Goal: Task Accomplishment & Management: Manage account settings

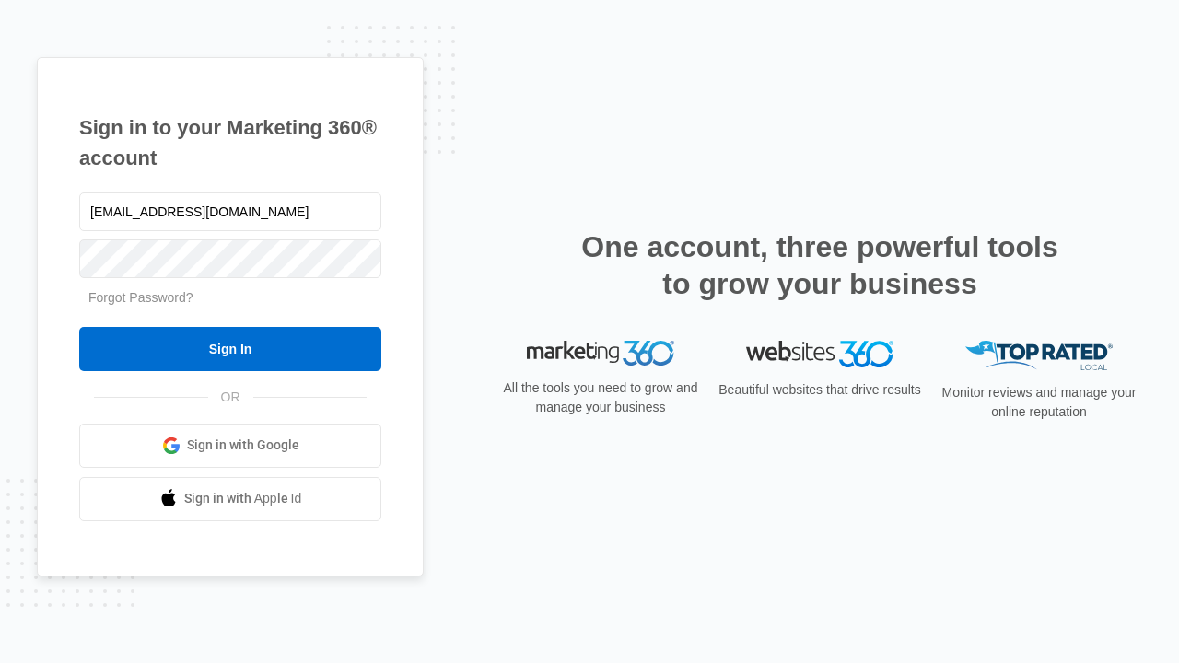
type input "[EMAIL_ADDRESS][DOMAIN_NAME]"
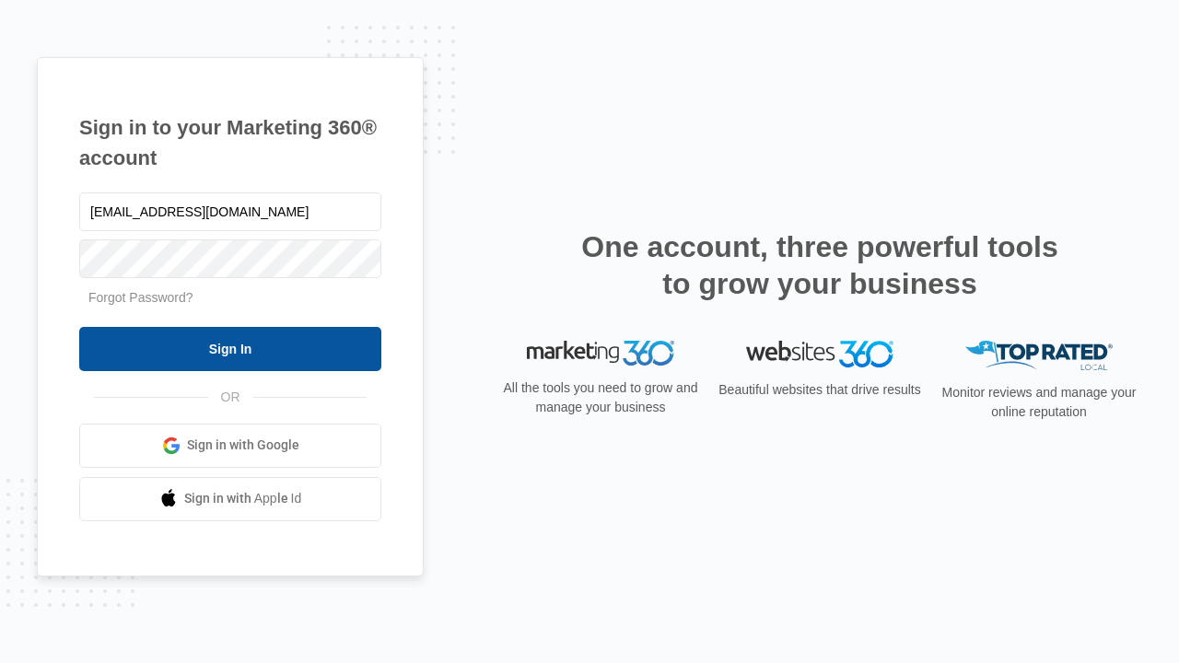
click at [230, 348] on input "Sign In" at bounding box center [230, 349] width 302 height 44
